Goal: Task Accomplishment & Management: Manage account settings

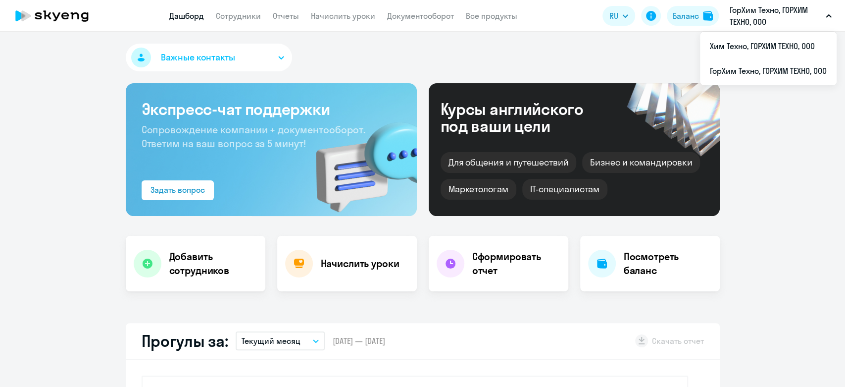
click at [757, 67] on li "ГорХим Техно, ГОРХИМ ТЕХНО, ООО" at bounding box center [768, 70] width 137 height 25
select select "30"
click at [830, 15] on icon "button" at bounding box center [829, 15] width 6 height 3
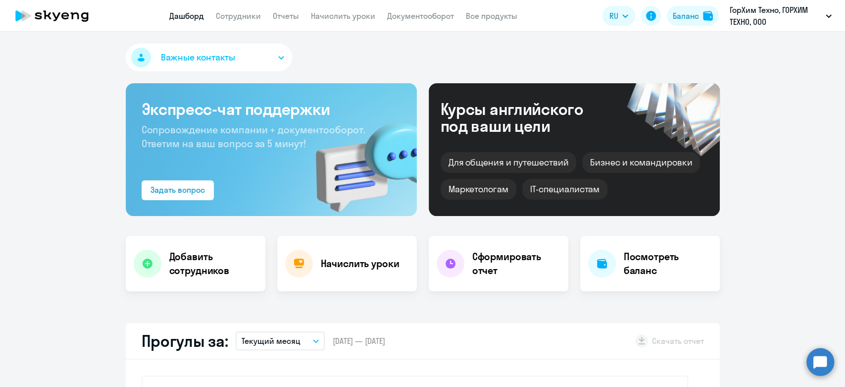
click at [798, 12] on p "ГорХим Техно, ГОРХИМ ТЕХНО, ООО" at bounding box center [776, 16] width 92 height 24
select select "30"
click at [776, 13] on p "ГорХим Техно, ГОРХИМ ТЕХНО, ООО" at bounding box center [776, 16] width 92 height 24
click at [258, 16] on link "Сотрудники" at bounding box center [238, 16] width 45 height 10
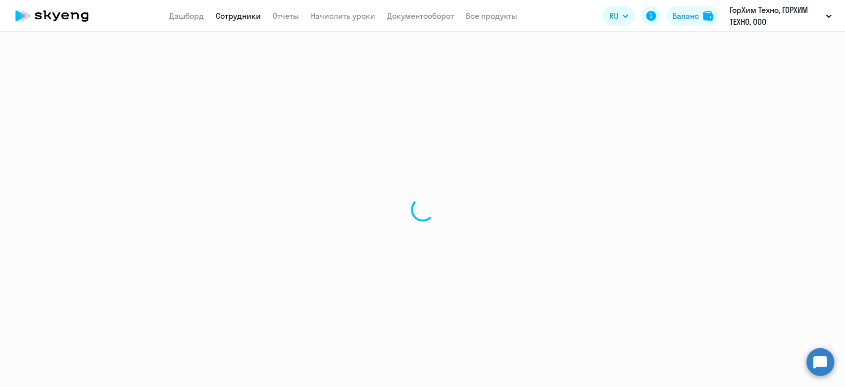
select select "30"
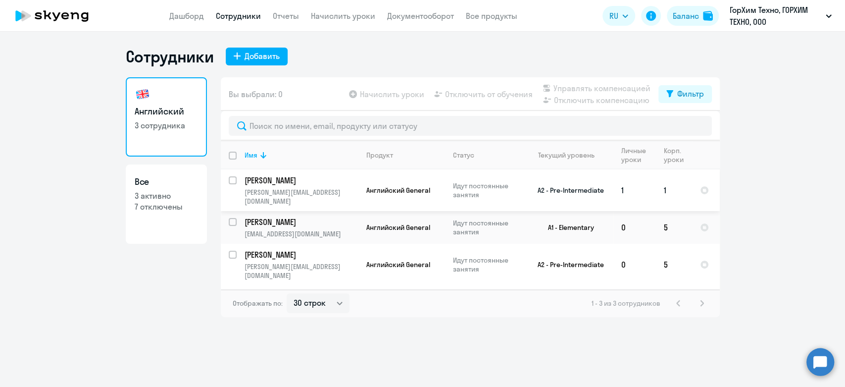
click at [224, 177] on div at bounding box center [233, 180] width 24 height 24
checkbox input "true"
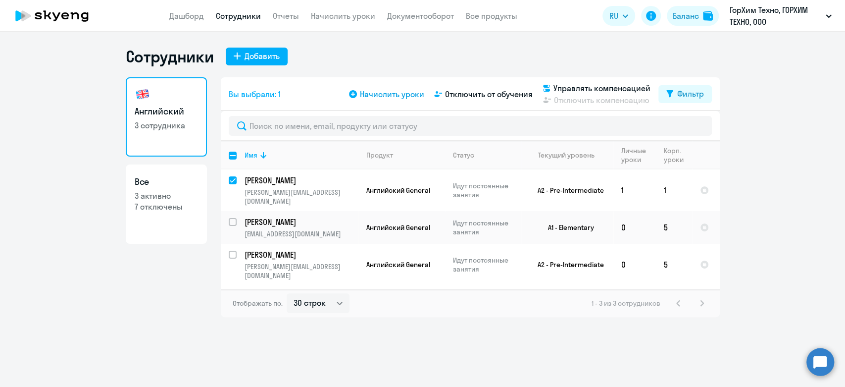
click at [406, 94] on span "Начислить уроки" at bounding box center [392, 94] width 64 height 12
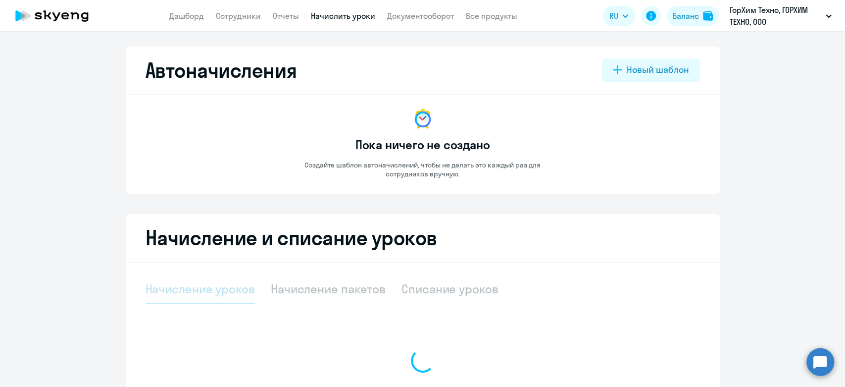
select select "10"
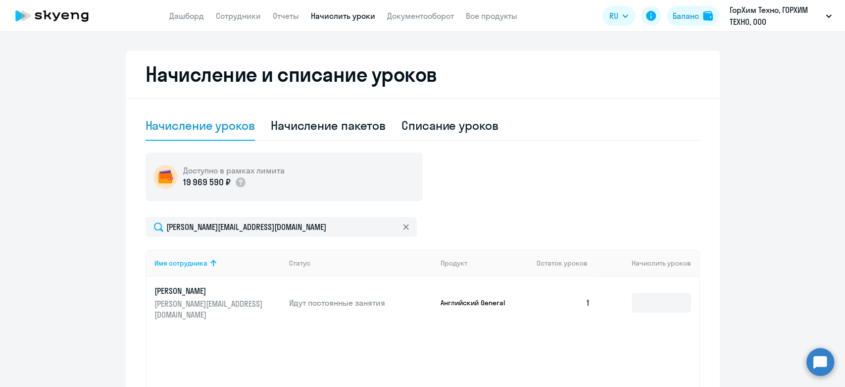
scroll to position [165, 0]
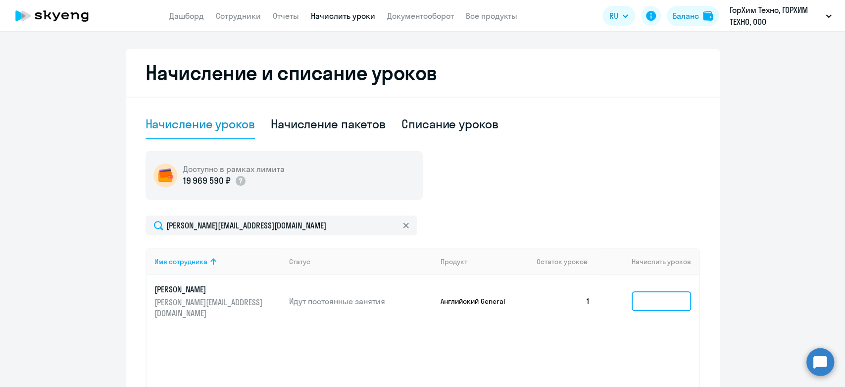
click at [656, 291] on input at bounding box center [661, 301] width 59 height 20
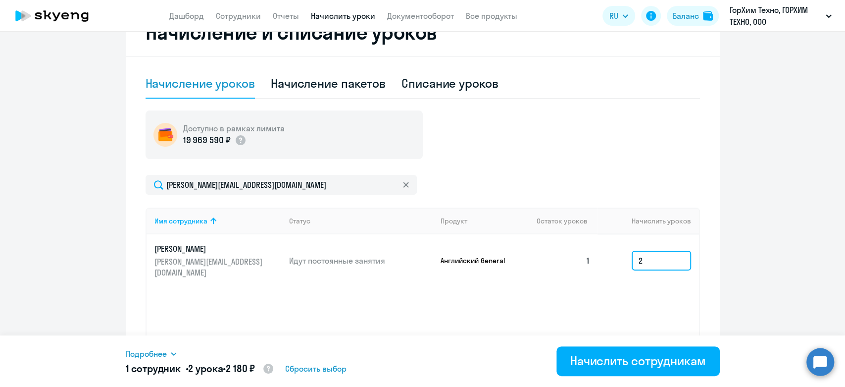
scroll to position [258, 0]
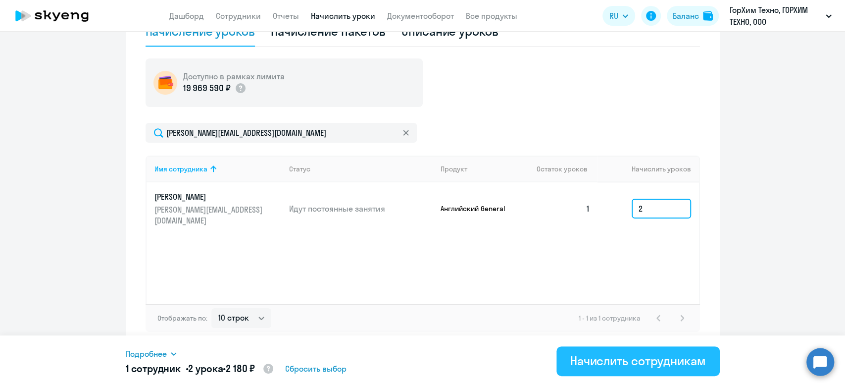
type input "2"
click at [604, 357] on div "Начислить сотрудникам" at bounding box center [638, 361] width 136 height 16
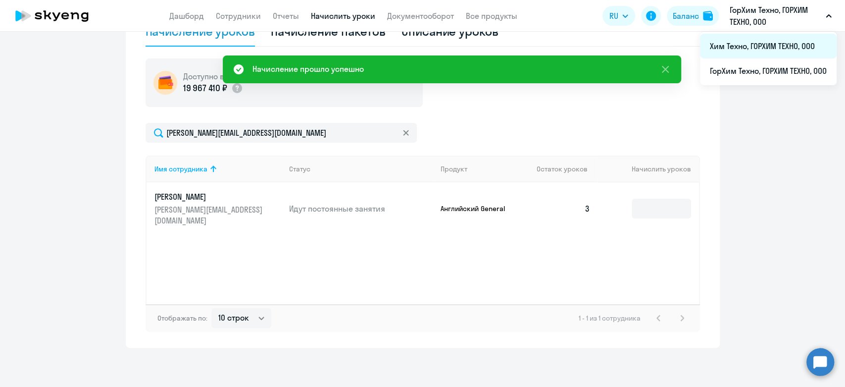
click at [754, 55] on li "Хим Техно, ГОРХИМ ТЕХНО, ООО" at bounding box center [768, 46] width 137 height 25
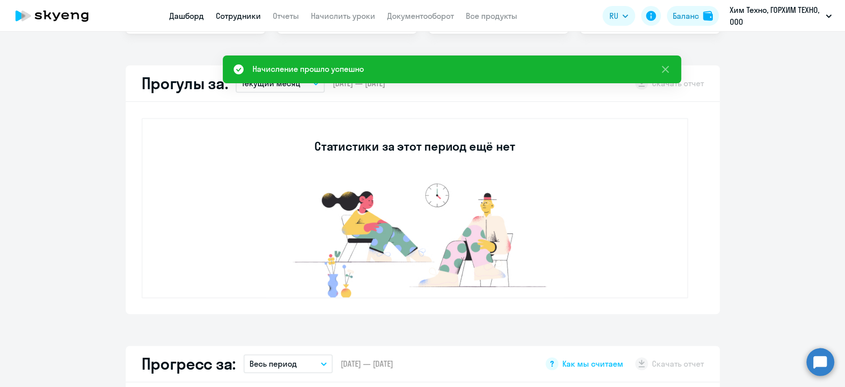
click at [245, 11] on link "Сотрудники" at bounding box center [238, 16] width 45 height 10
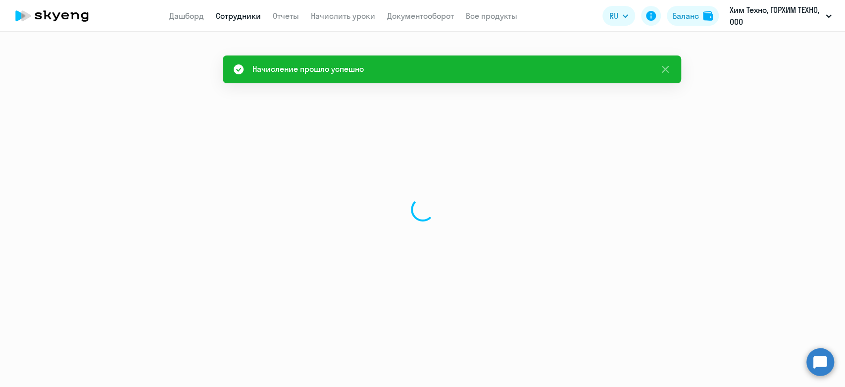
select select "30"
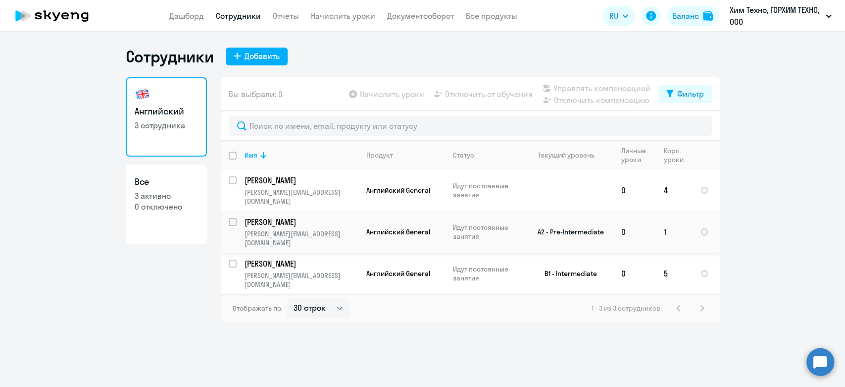
click at [233, 223] on input "select row 13890702" at bounding box center [239, 228] width 20 height 20
checkbox input "true"
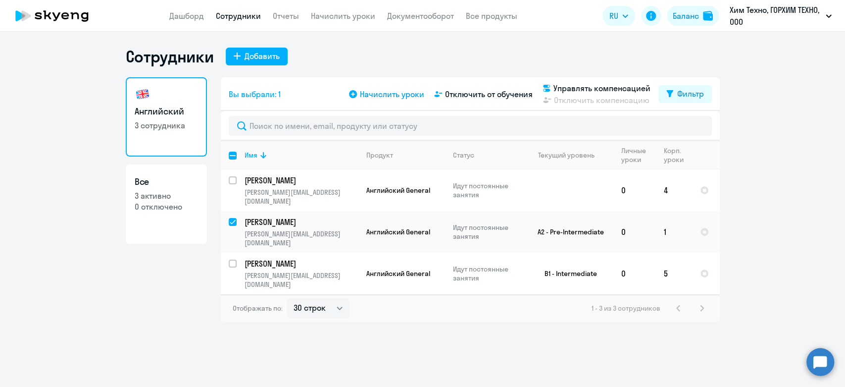
click at [415, 94] on span "Начислить уроки" at bounding box center [392, 94] width 64 height 12
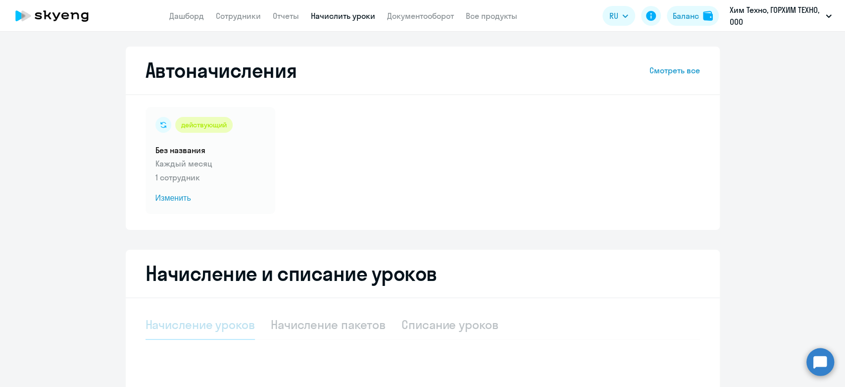
select select "10"
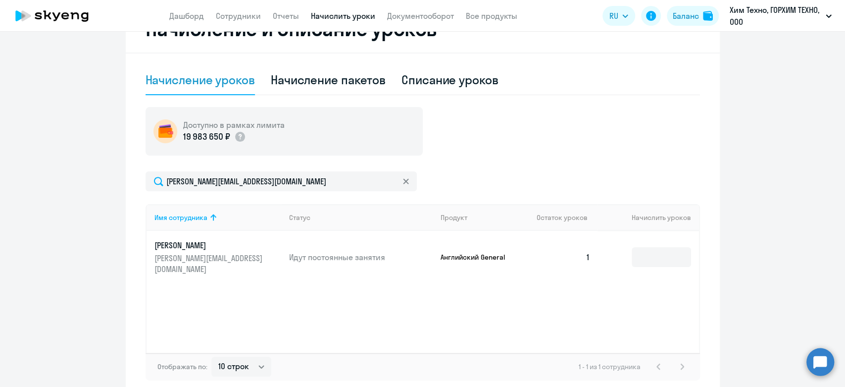
scroll to position [275, 0]
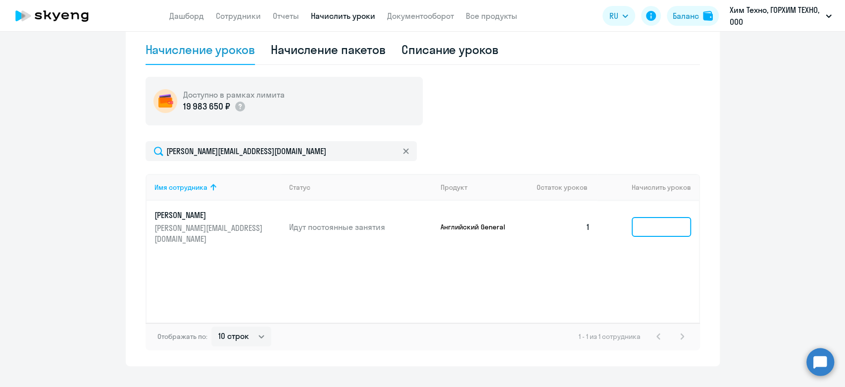
click at [655, 222] on input at bounding box center [661, 227] width 59 height 20
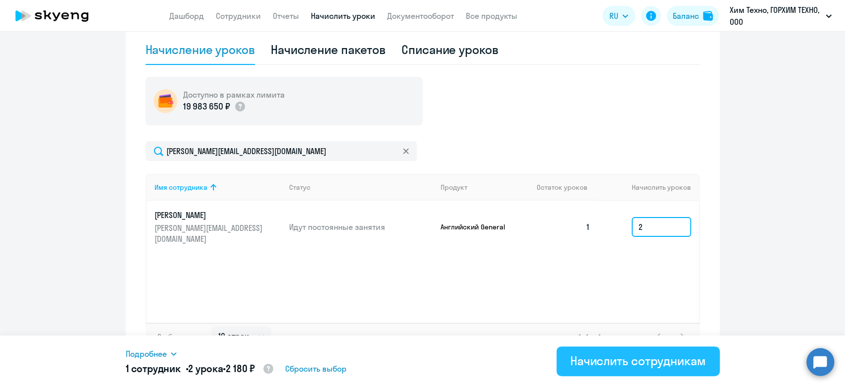
type input "2"
click at [656, 355] on div "Начислить сотрудникам" at bounding box center [638, 361] width 136 height 16
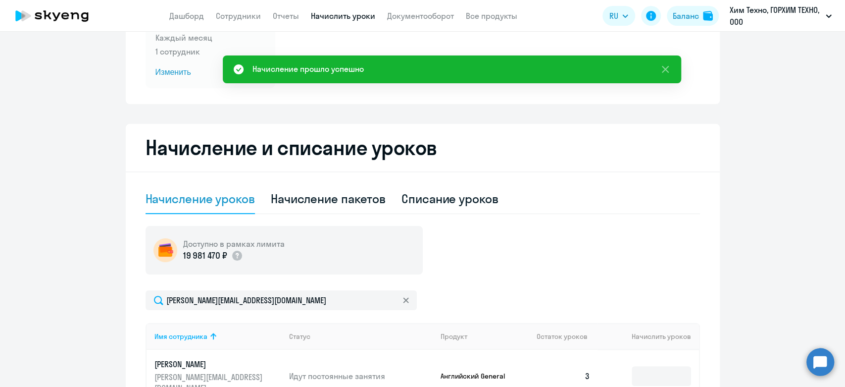
scroll to position [0, 0]
